Goal: Task Accomplishment & Management: Manage account settings

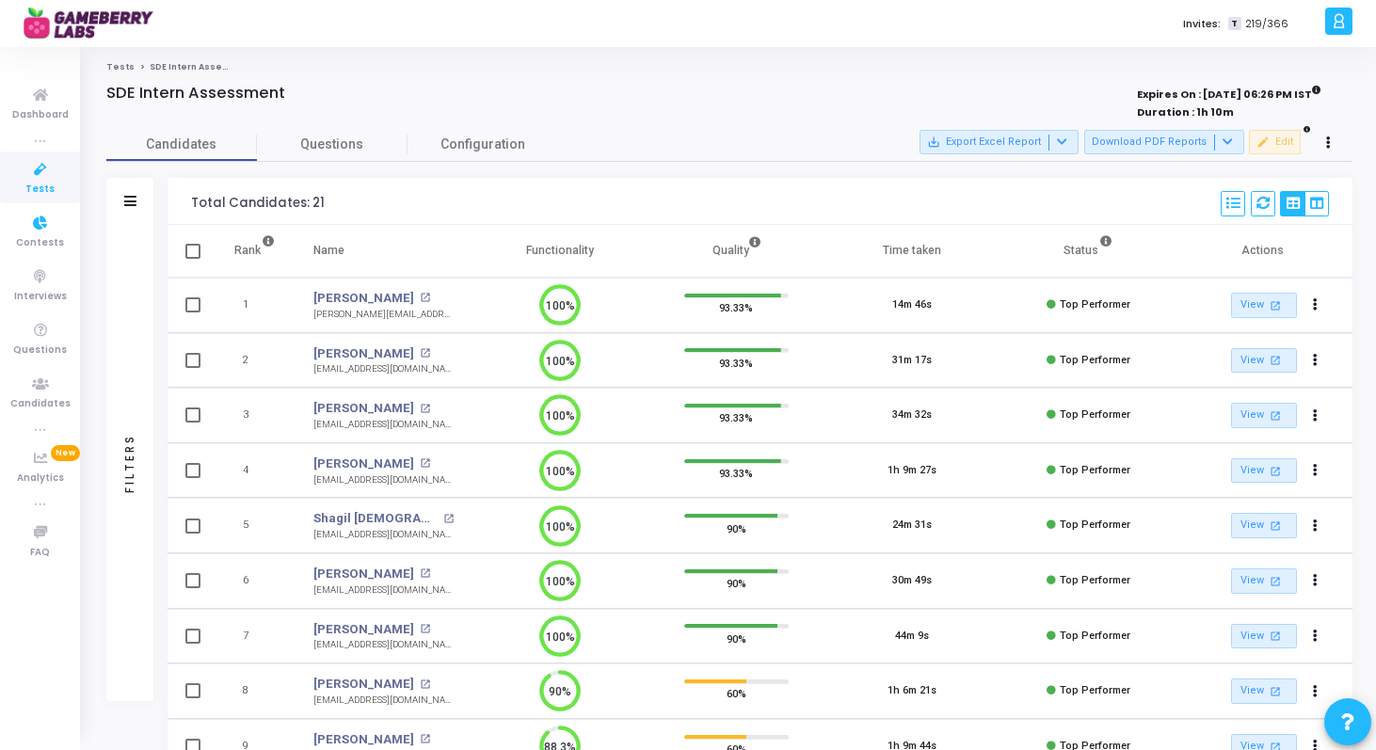
click at [25, 184] on link "Tests" at bounding box center [40, 178] width 80 height 52
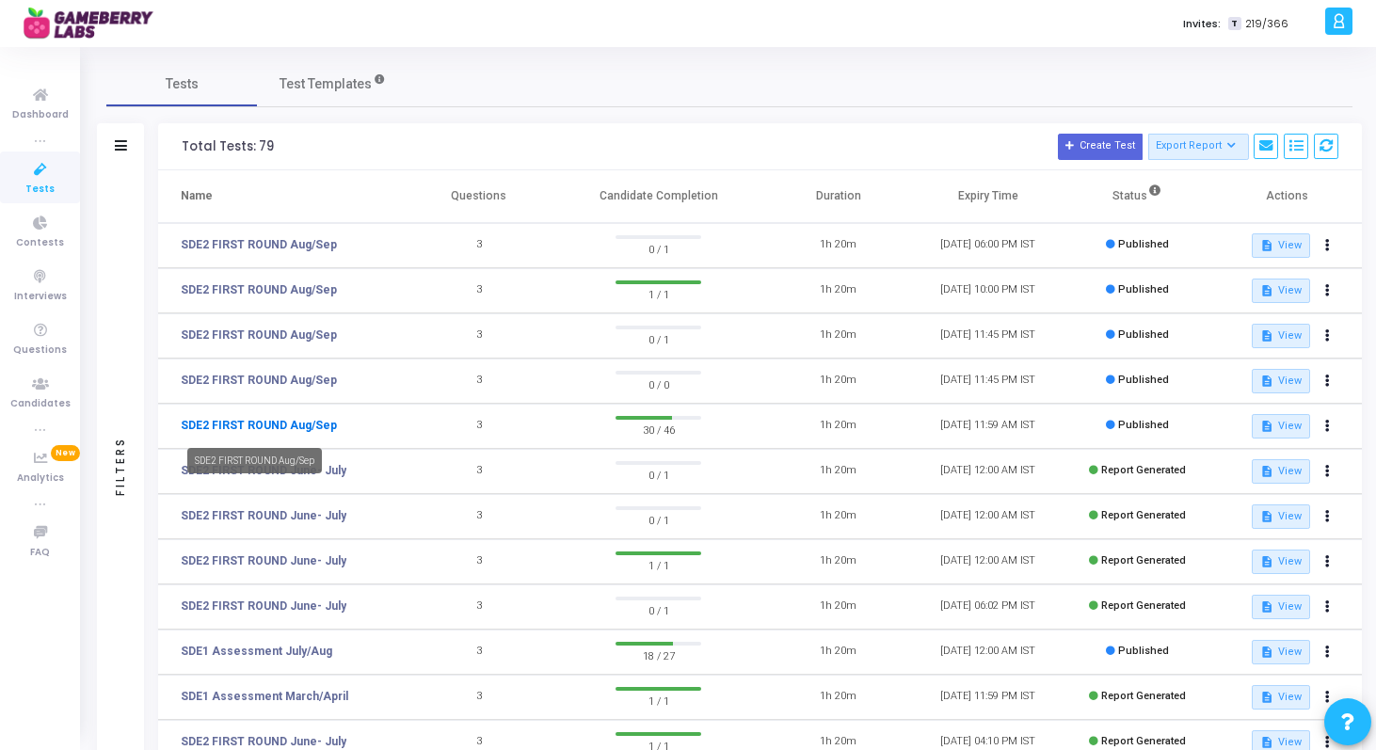
click at [290, 426] on link "SDE2 FIRST ROUND Aug/Sep" at bounding box center [259, 425] width 156 height 17
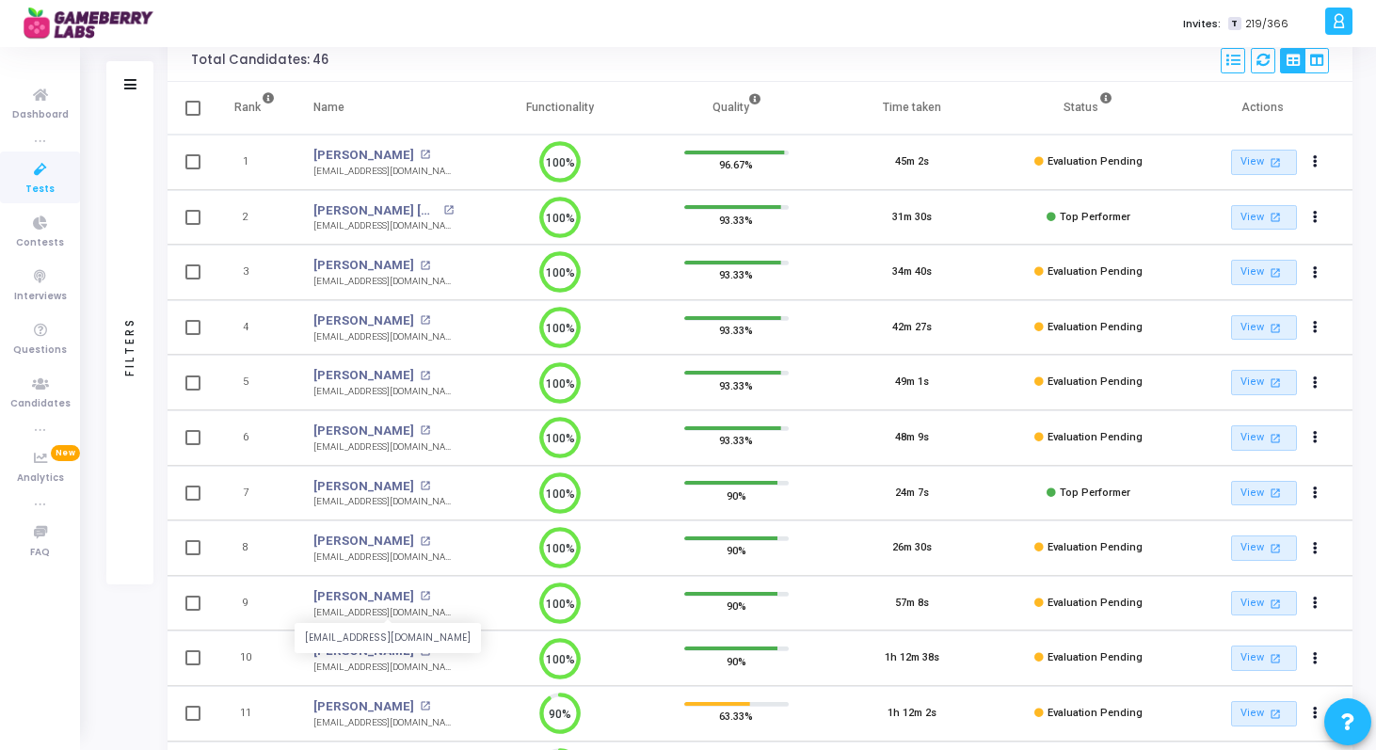
click at [351, 612] on div "adhirajshetty97@gmail.com" at bounding box center [383, 613] width 140 height 14
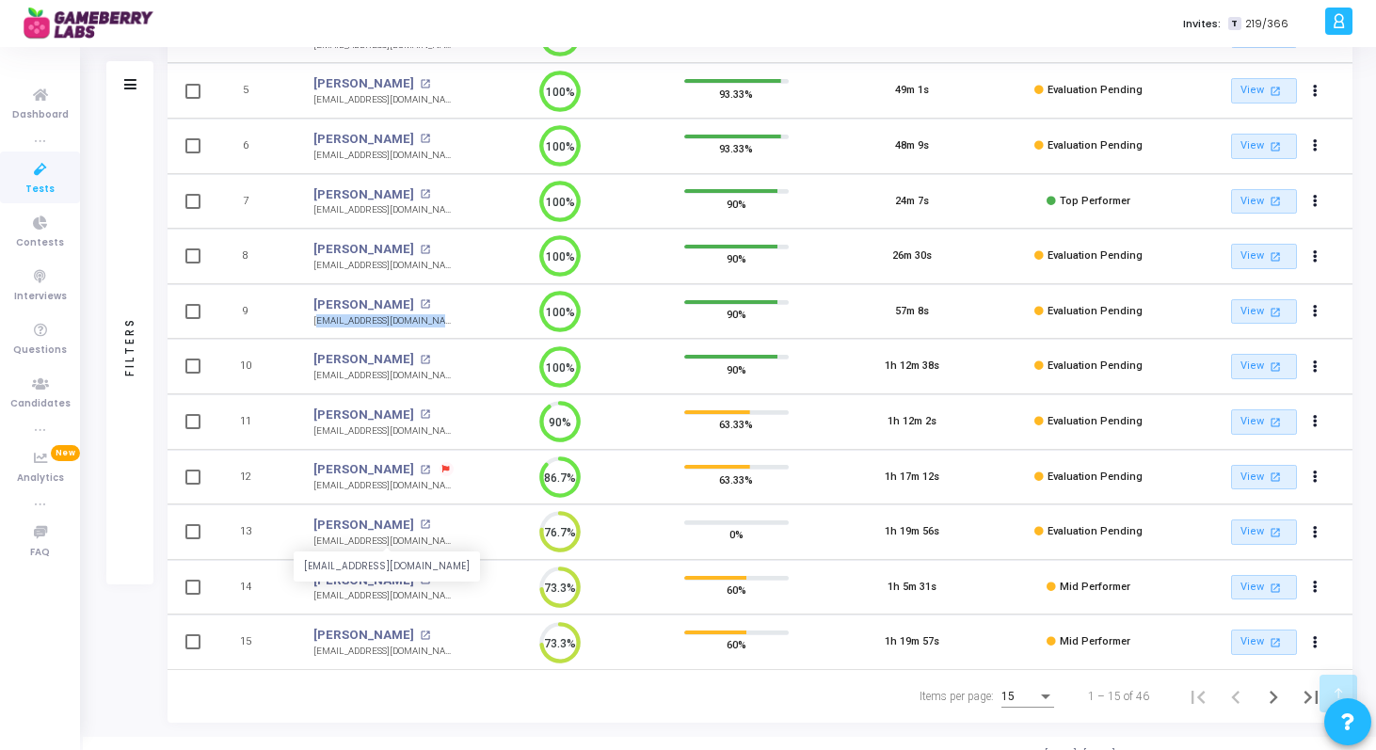
click at [368, 542] on div "kapiljaintaletiya@gmail.com" at bounding box center [383, 542] width 140 height 14
copy tr "kapiljaintaletiya@gmail.com 76.7%"
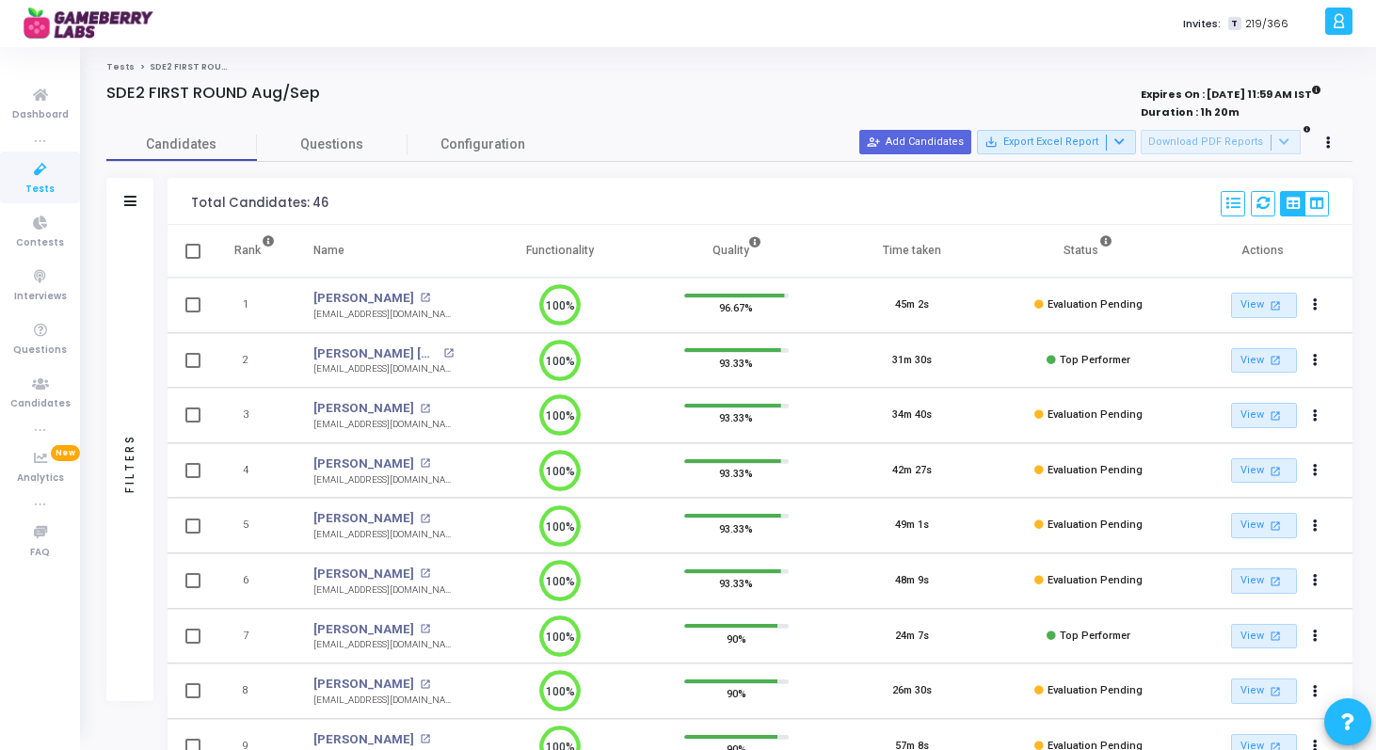
click at [128, 190] on div "Filters" at bounding box center [129, 201] width 47 height 47
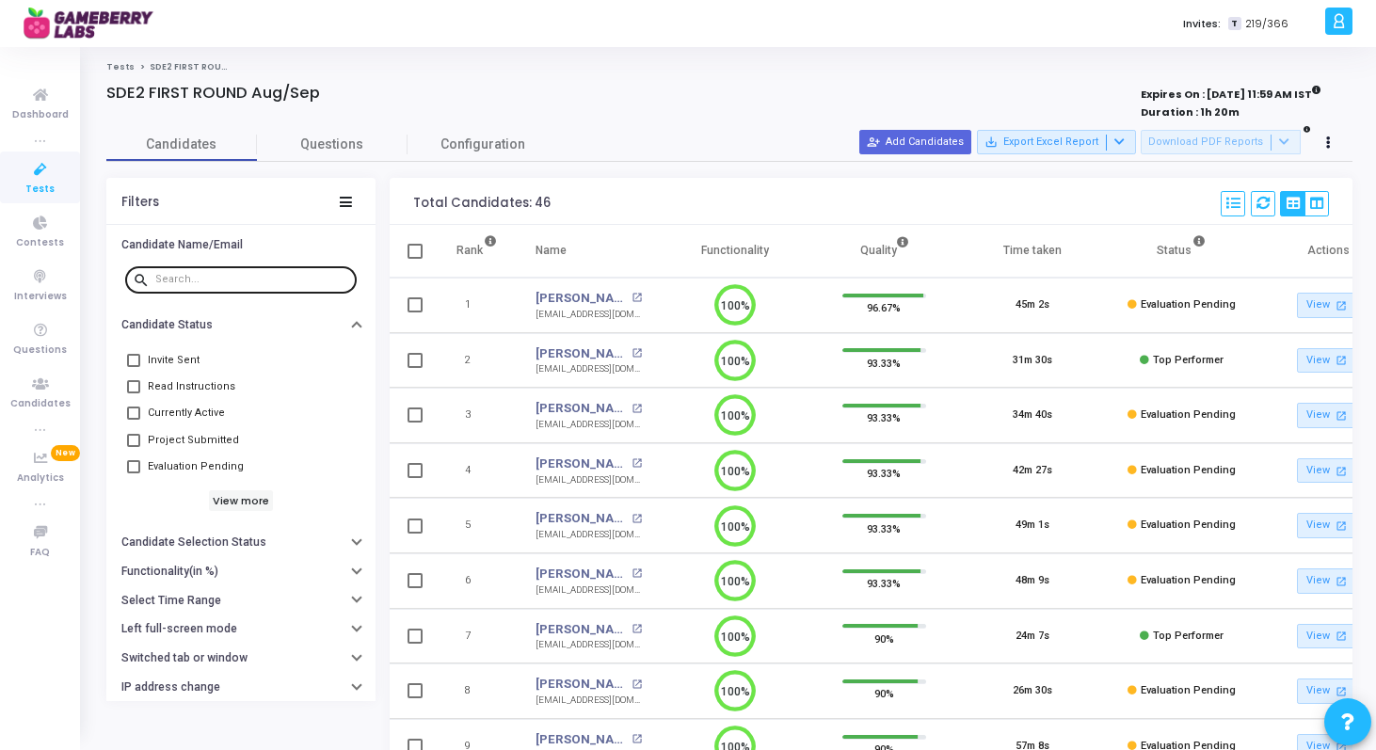
click at [213, 273] on div at bounding box center [252, 279] width 194 height 30
paste input "0111shivangi@gmail.com"
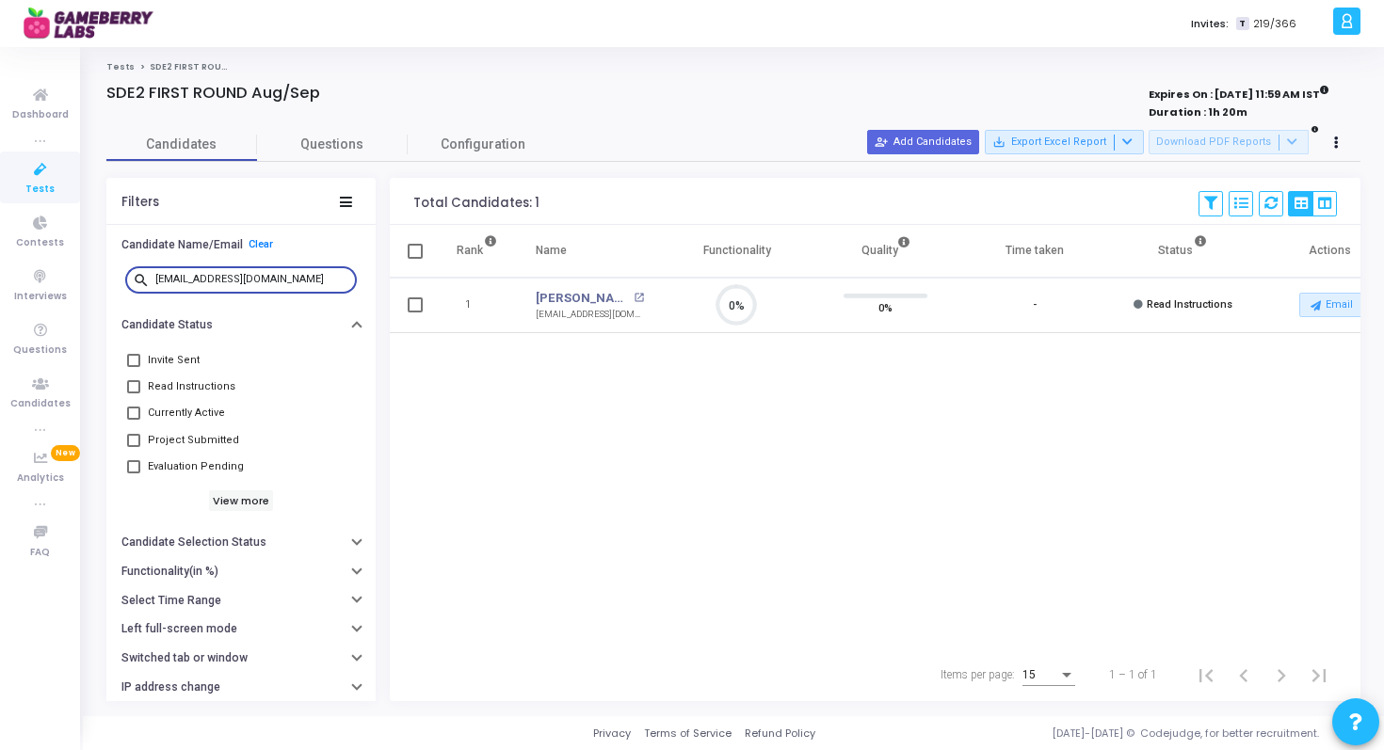
paste input "7shikhartiwar"
paste input "abhigyanprakash29"
paste input "ujain.umang"
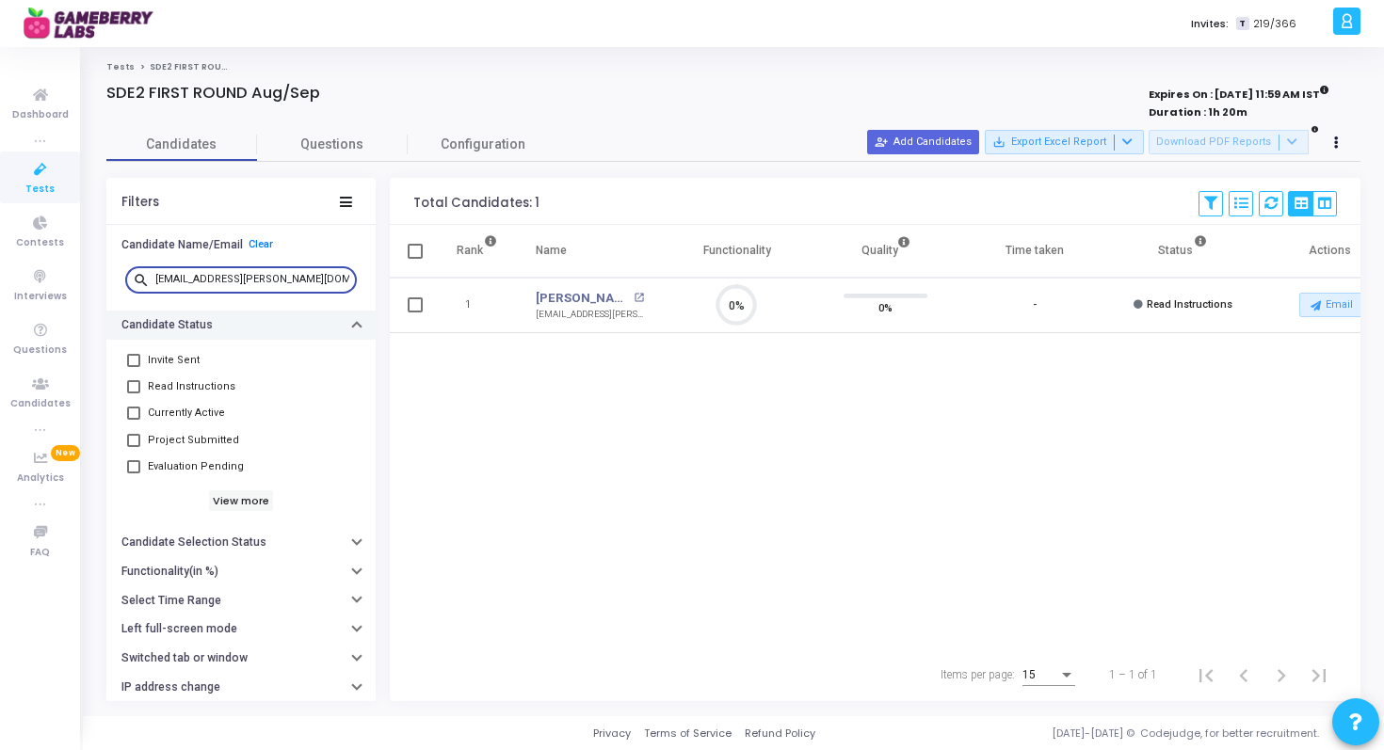
scroll to position [8, 8]
paste input "sourabhingale66"
paste input "aks24ansuman"
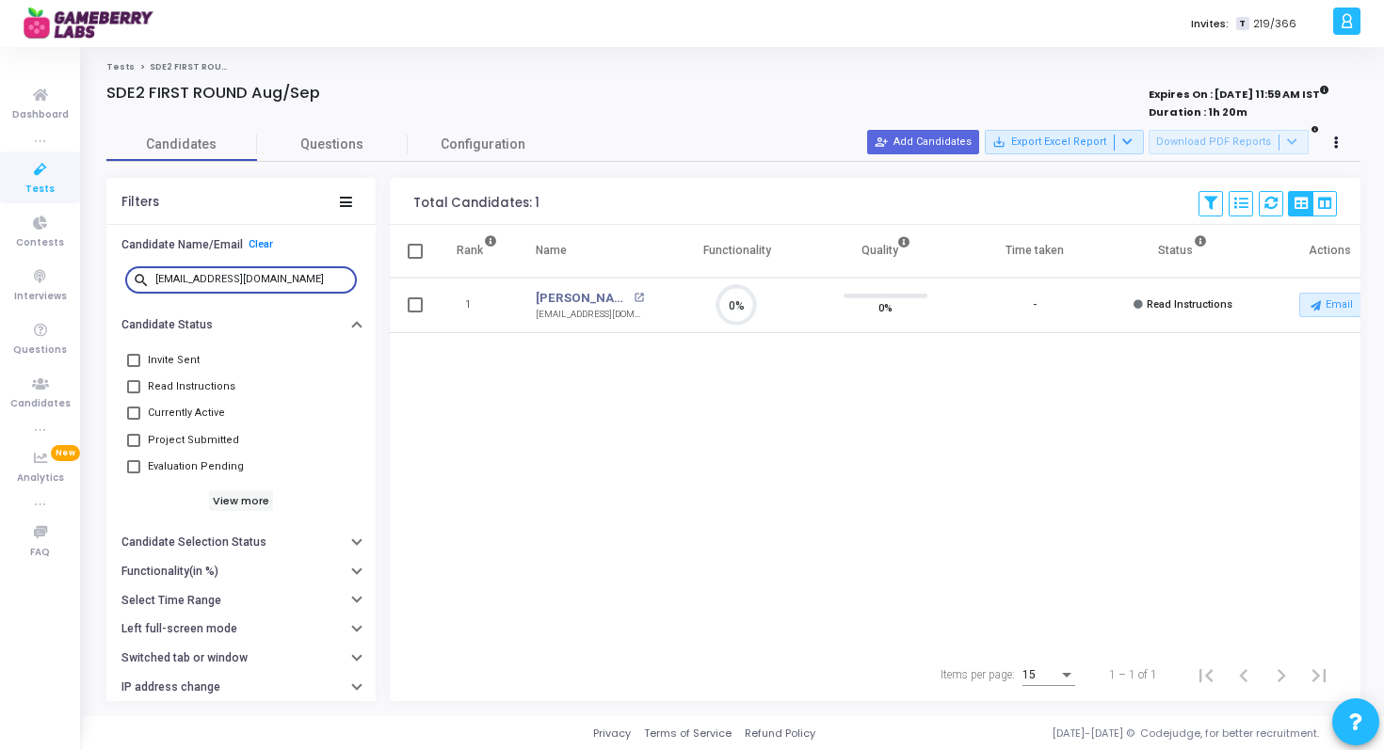
paste input "sohamsonawane111"
click at [213, 272] on div "sohamsonawane111@gmail.com" at bounding box center [252, 279] width 194 height 30
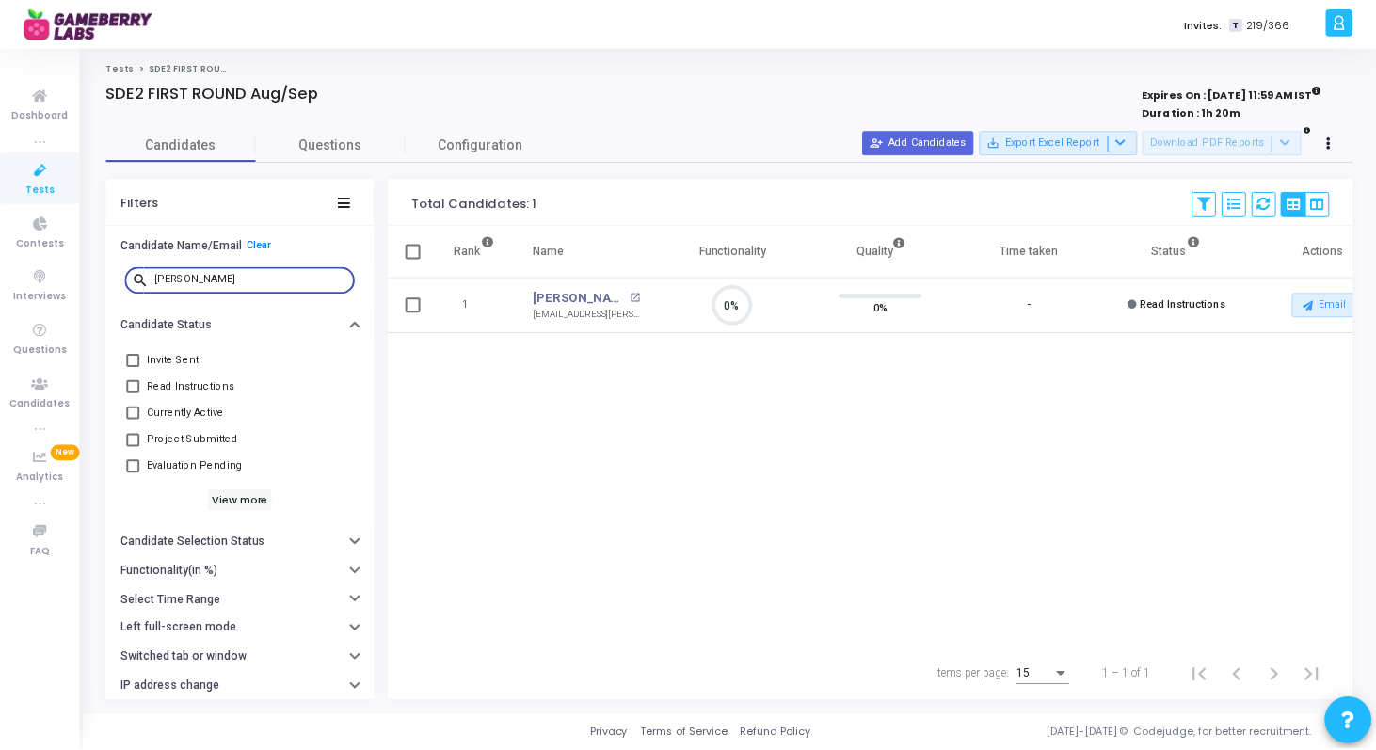
scroll to position [0, 45]
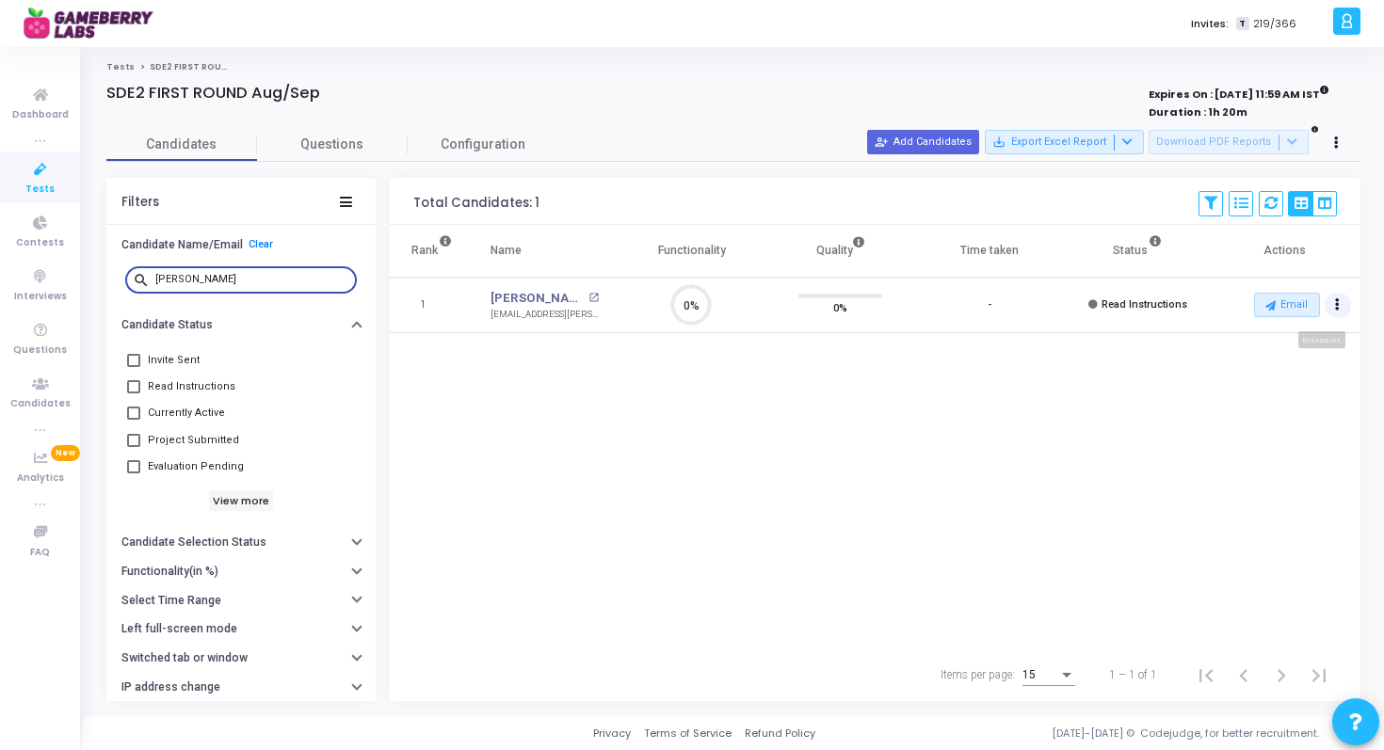
type input "umang"
click at [1338, 303] on icon "Actions" at bounding box center [1337, 304] width 5 height 9
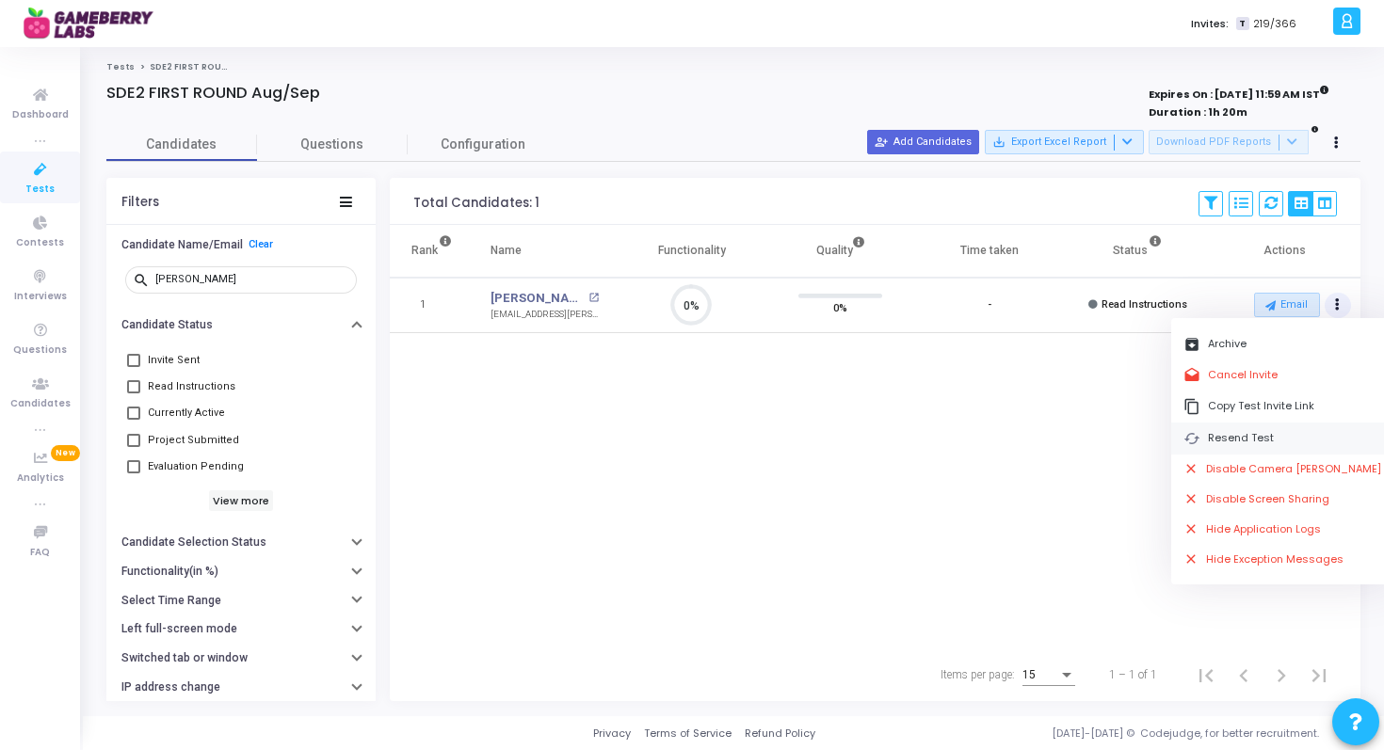
click at [1251, 433] on button "cached Resend Test" at bounding box center [1282, 438] width 223 height 31
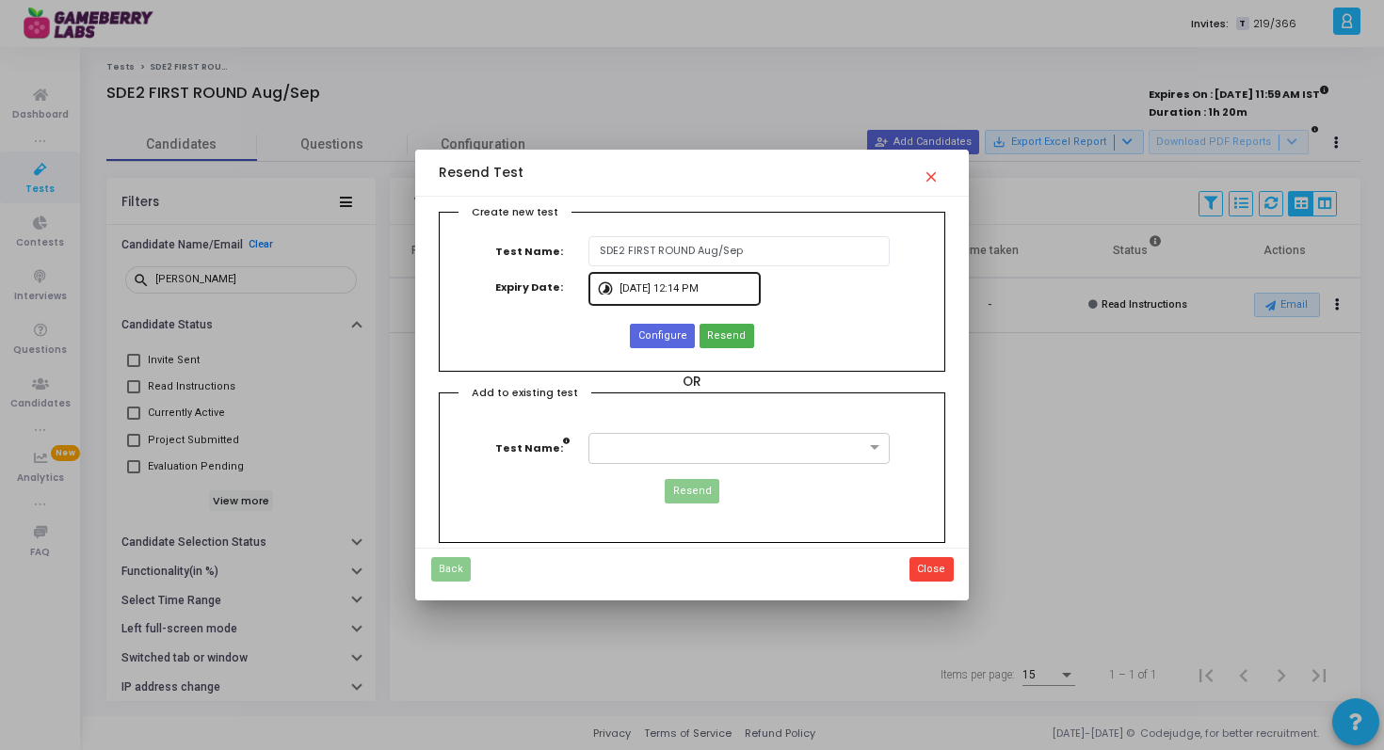
click at [651, 286] on input "9/2/2025, 12:14 PM" at bounding box center [686, 288] width 134 height 11
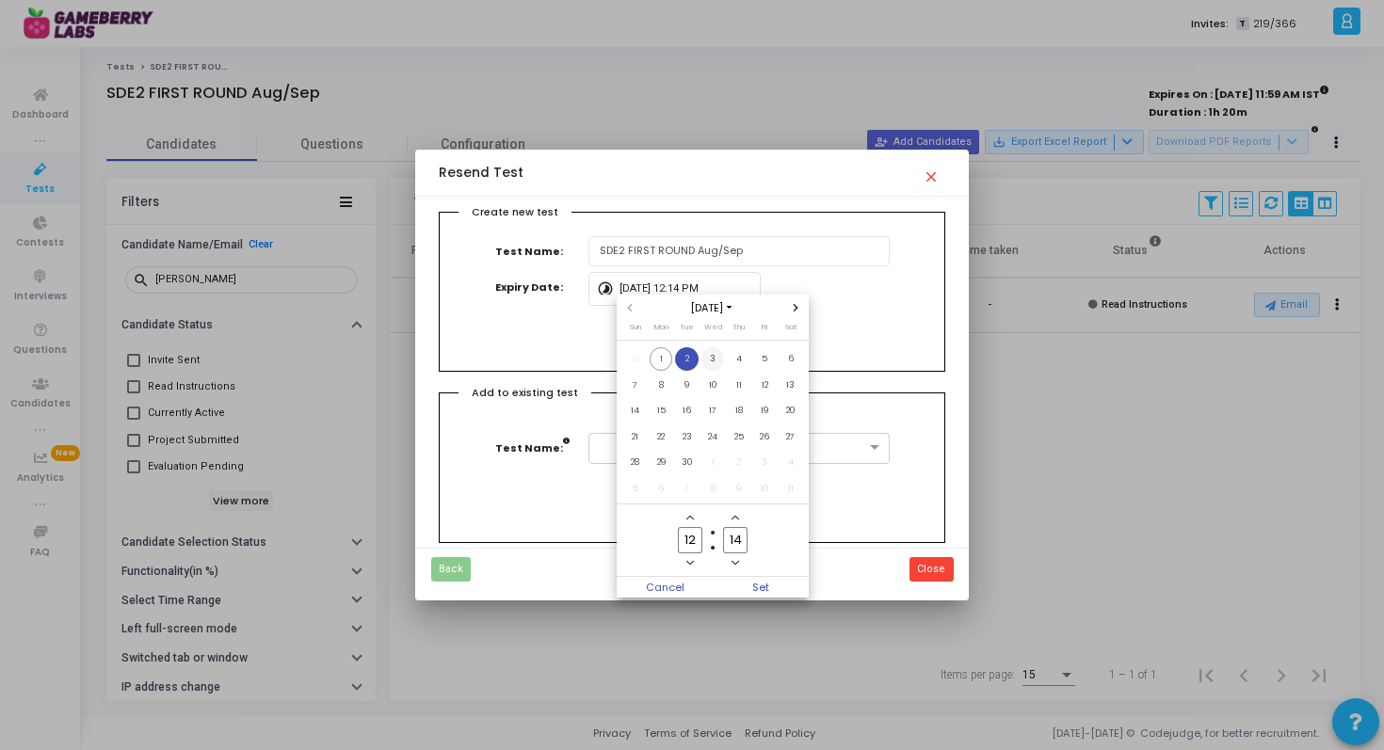
click at [710, 356] on span "3" at bounding box center [713, 359] width 24 height 24
click at [692, 536] on input "12" at bounding box center [690, 539] width 24 height 25
type input "00"
click at [737, 539] on input "14" at bounding box center [735, 539] width 24 height 25
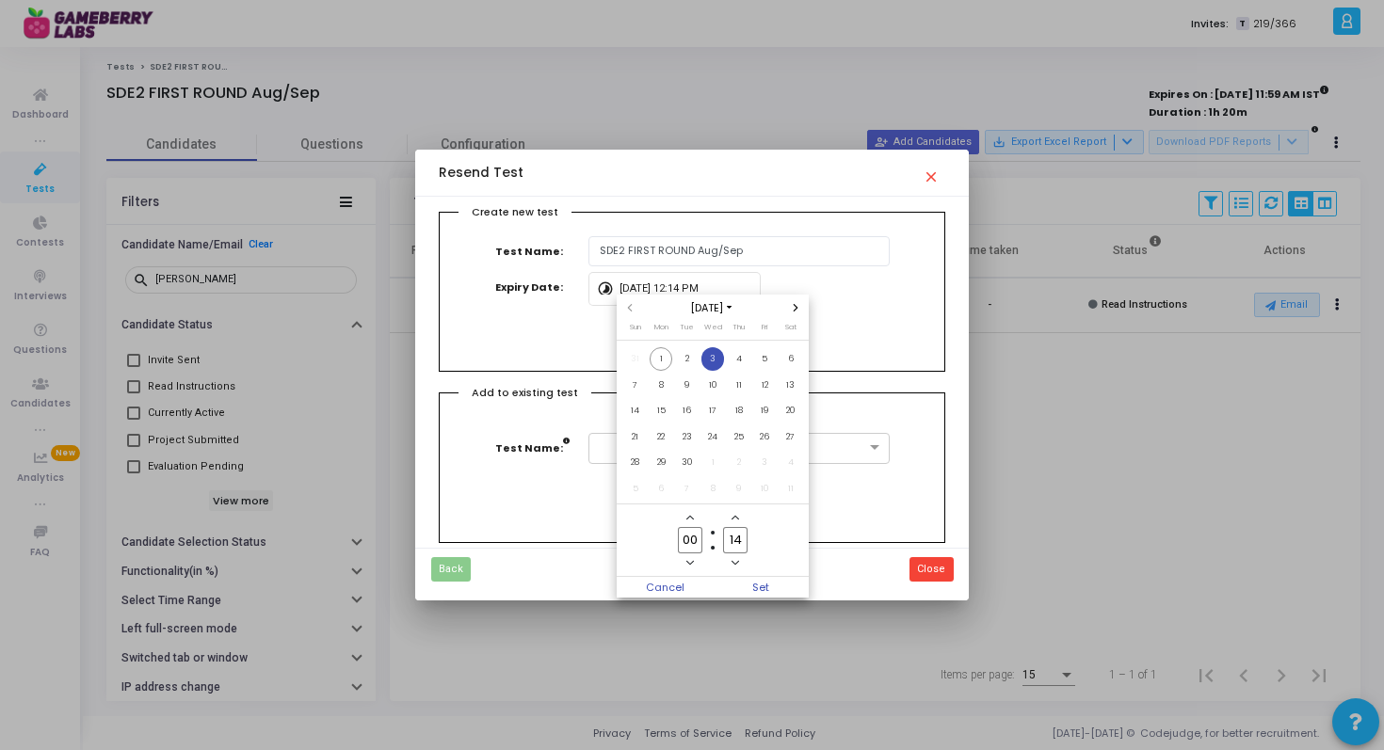
click at [737, 539] on input "14" at bounding box center [735, 539] width 24 height 25
type input "00"
click at [754, 585] on span "Set" at bounding box center [761, 587] width 96 height 21
type input "9/3/2025, 12:00 AM"
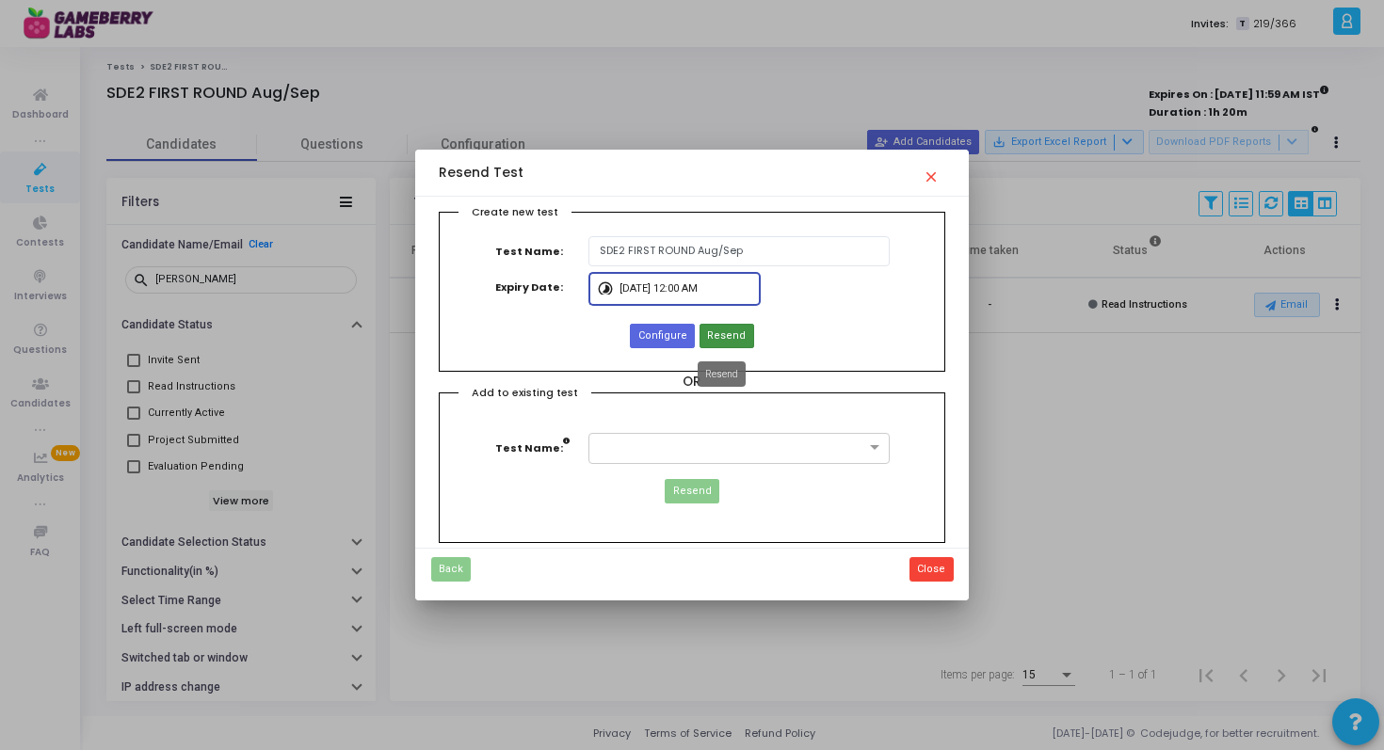
click at [719, 338] on span "Resend" at bounding box center [726, 337] width 39 height 16
